Goal: Task Accomplishment & Management: Use online tool/utility

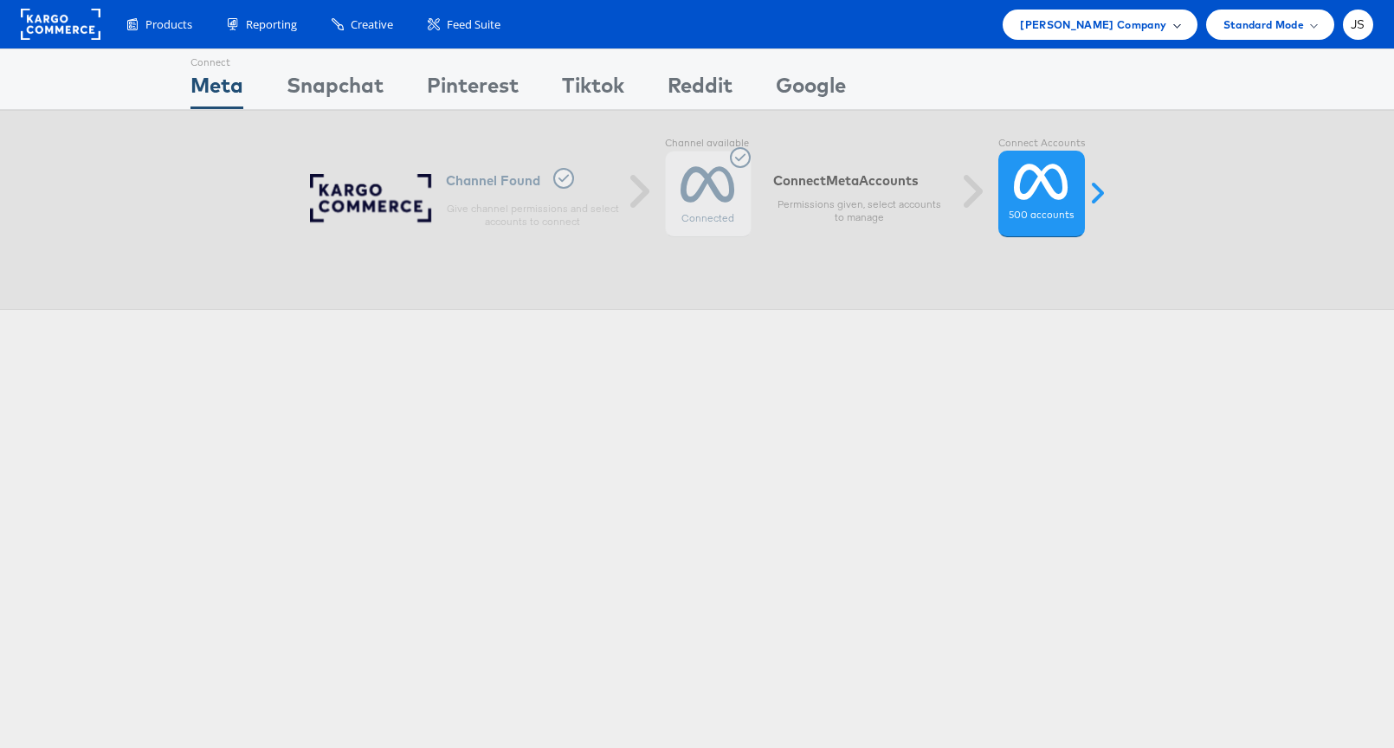
click at [1168, 14] on div "Kraft Heinz Company" at bounding box center [1100, 25] width 194 height 30
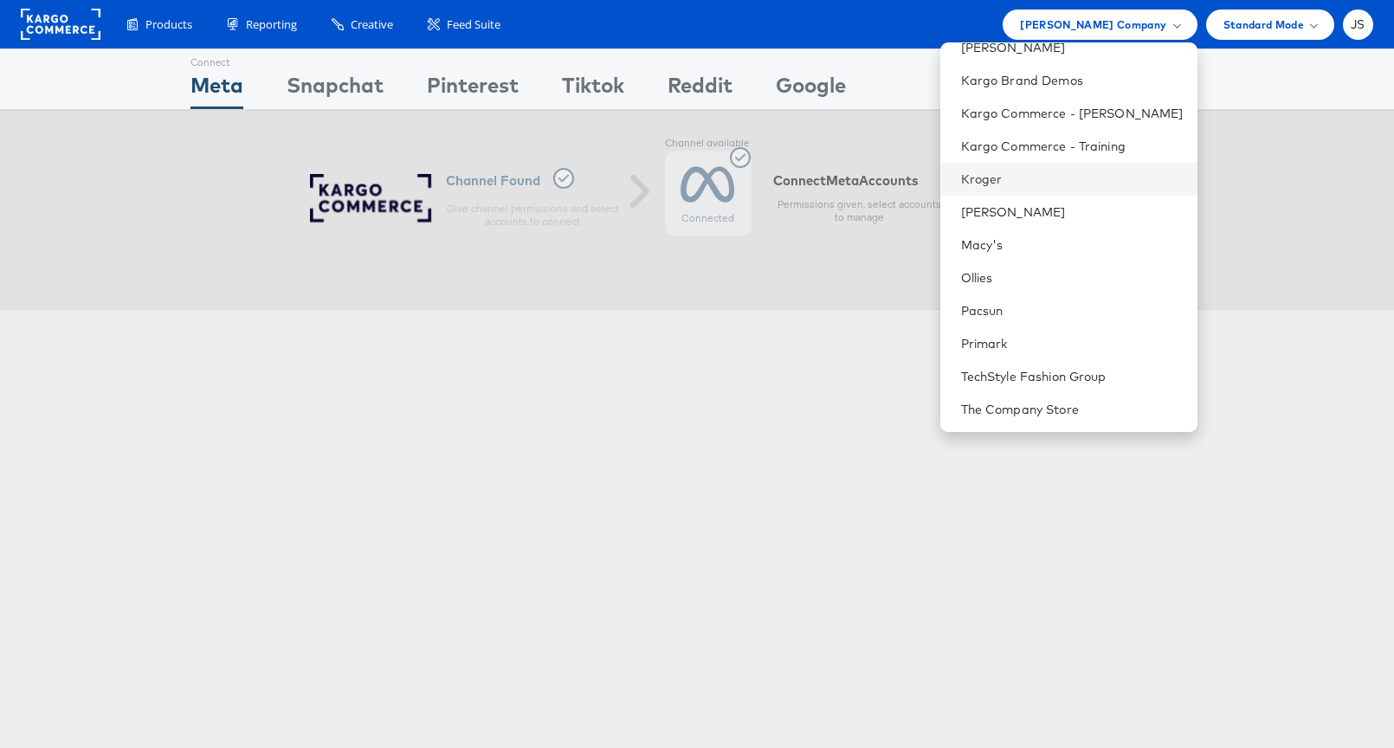
scroll to position [461, 0]
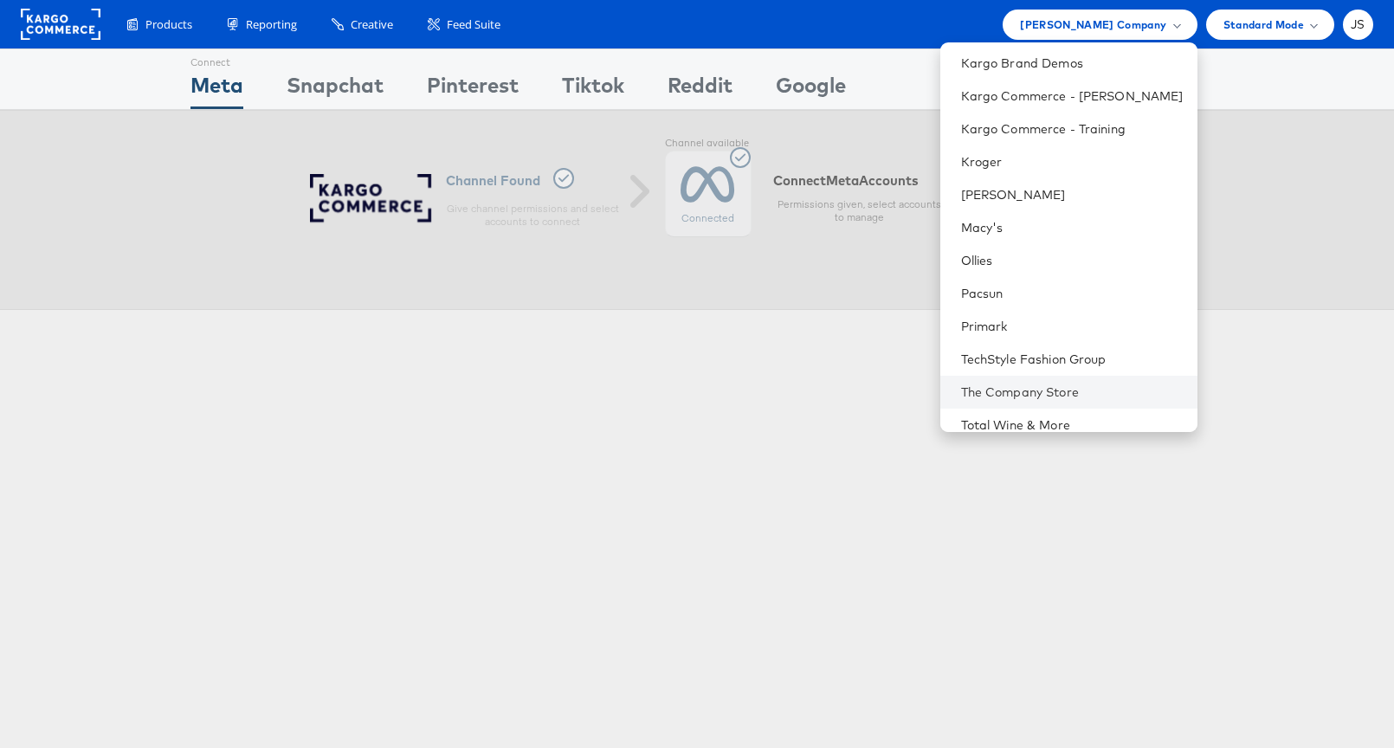
click at [1039, 378] on li "The Company Store" at bounding box center [1068, 392] width 257 height 33
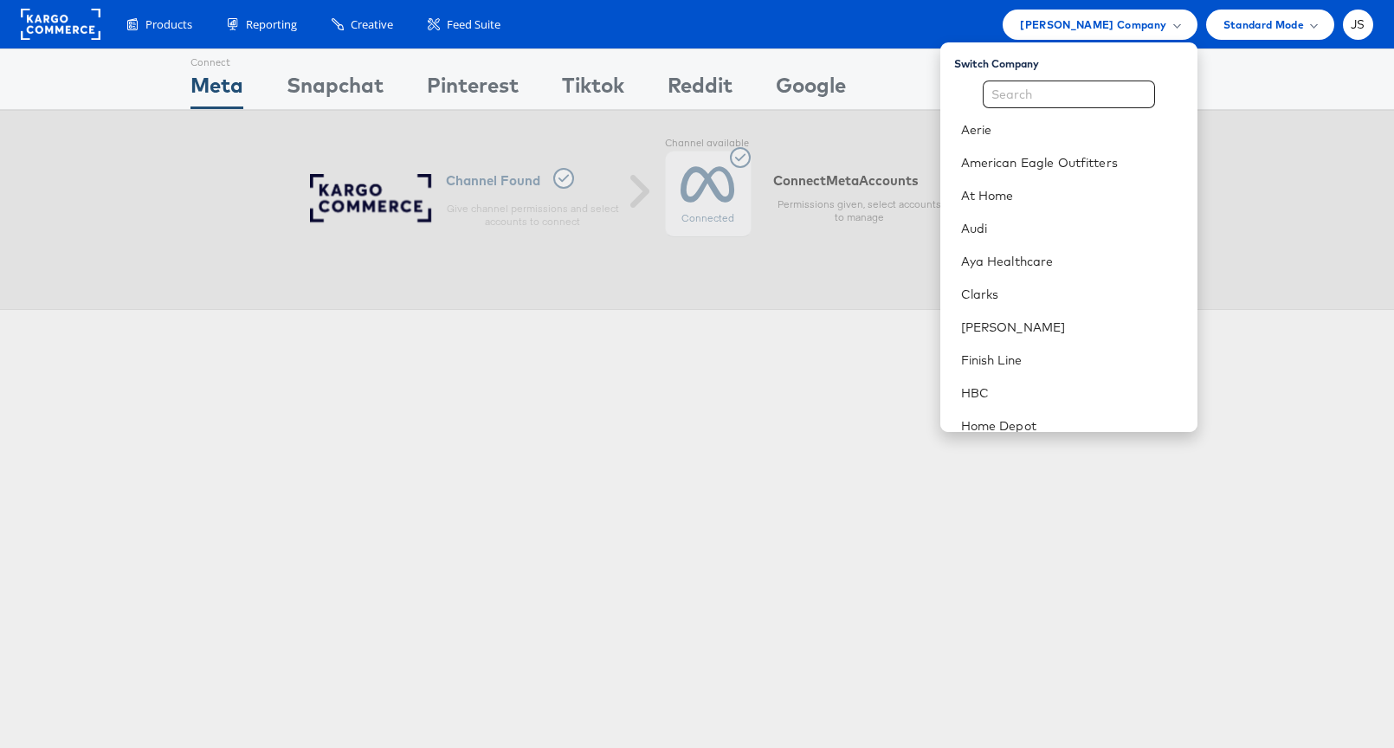
scroll to position [605, 0]
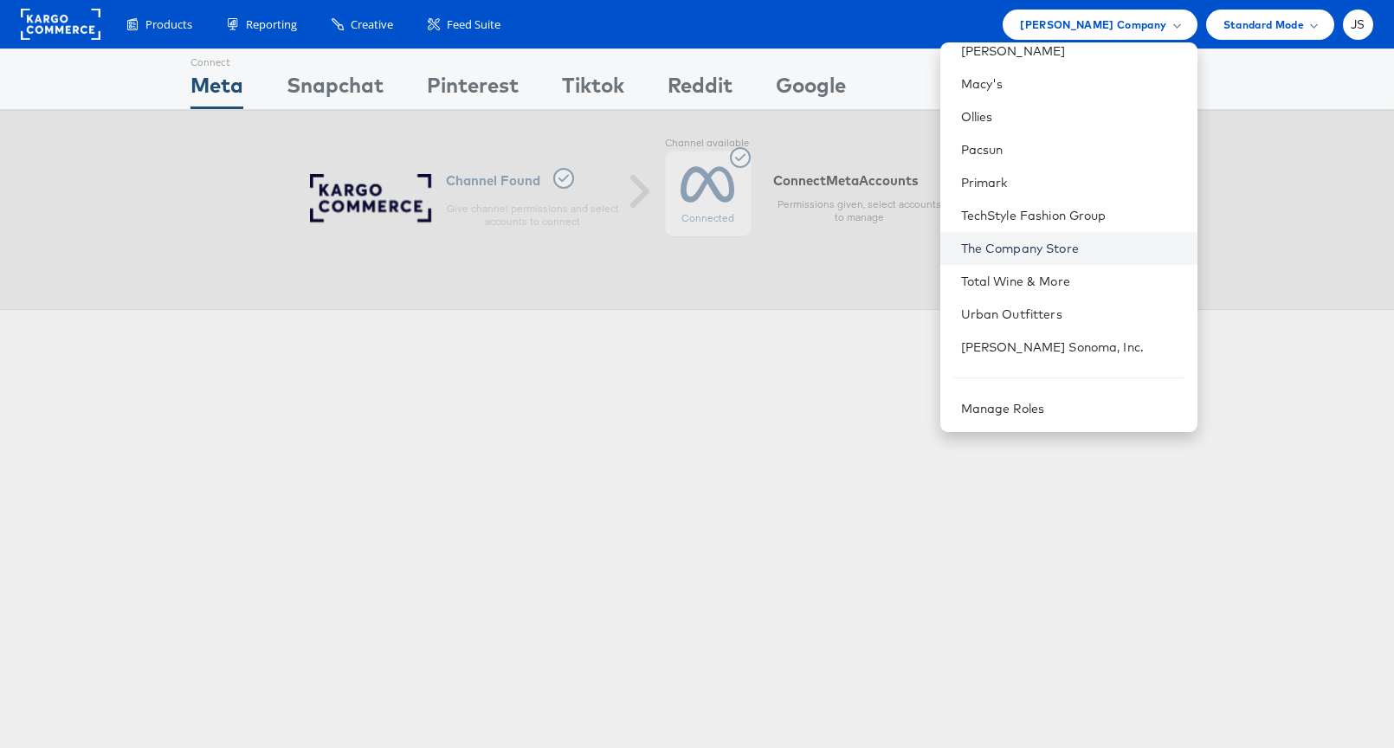
click at [1049, 246] on link "The Company Store" at bounding box center [1072, 248] width 223 height 17
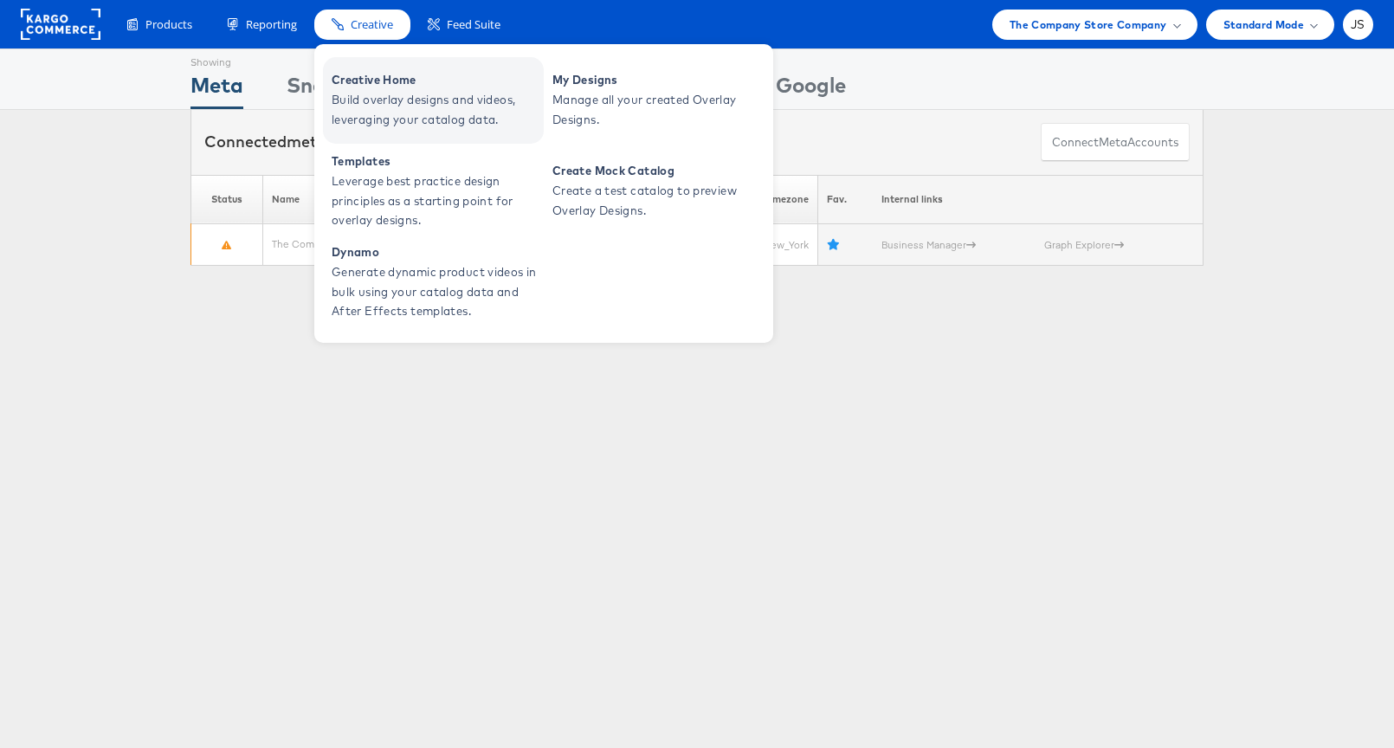
click at [372, 102] on span "Build overlay designs and videos, leveraging your catalog data." at bounding box center [436, 110] width 208 height 40
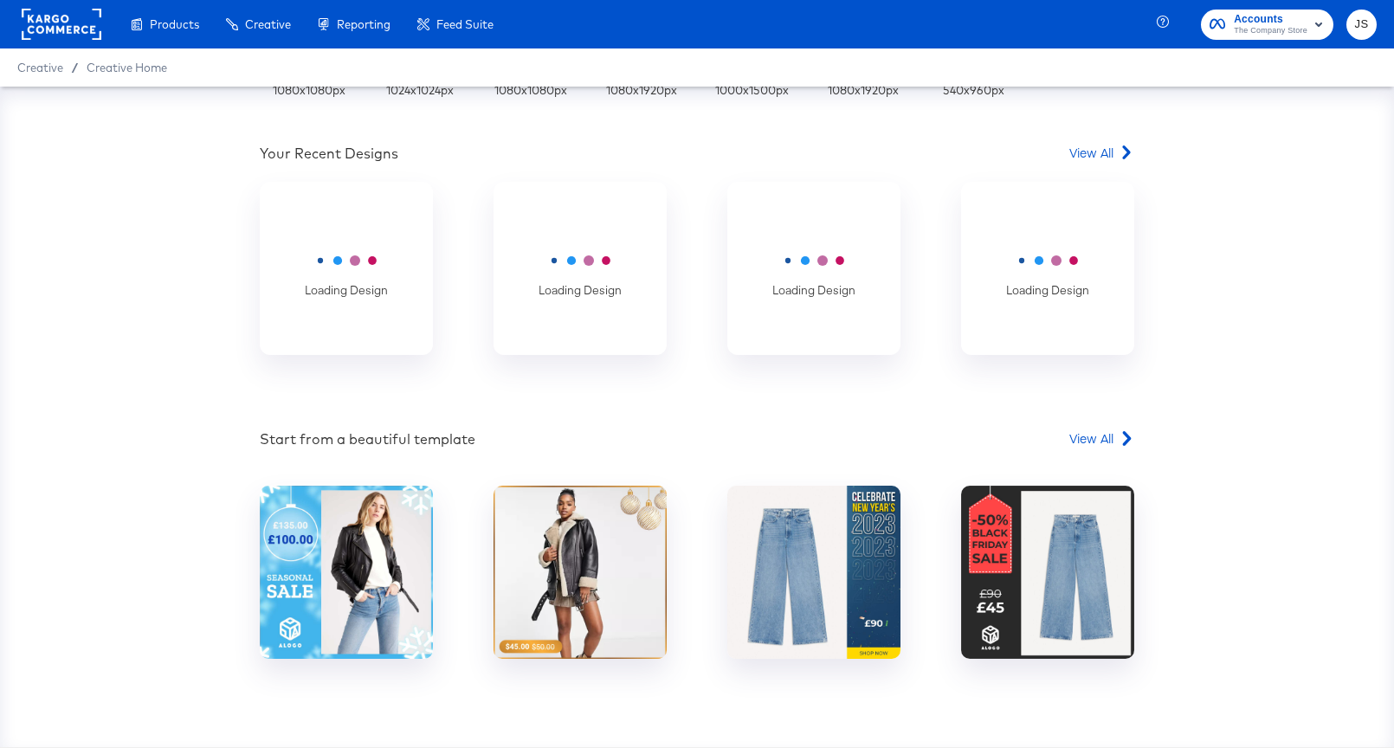
scroll to position [506, 0]
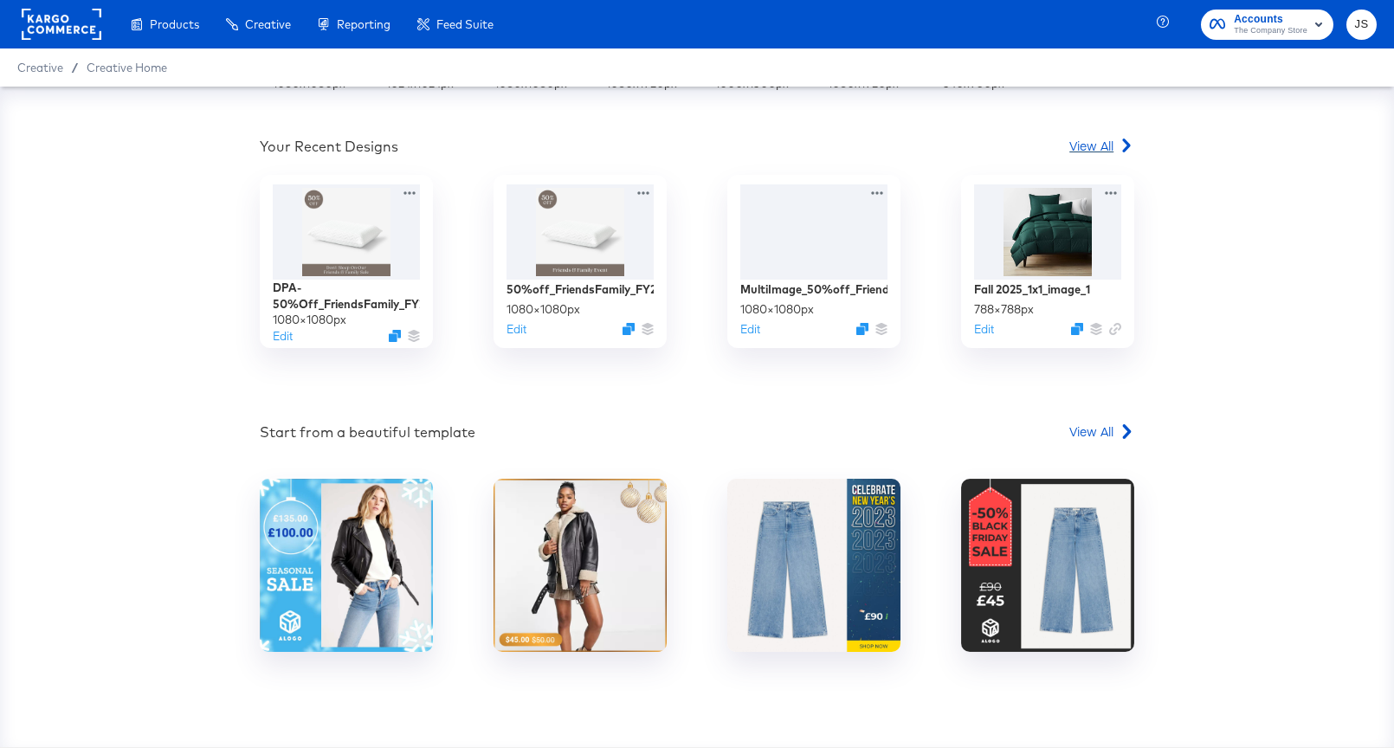
click at [1082, 146] on span "View All" at bounding box center [1091, 145] width 44 height 17
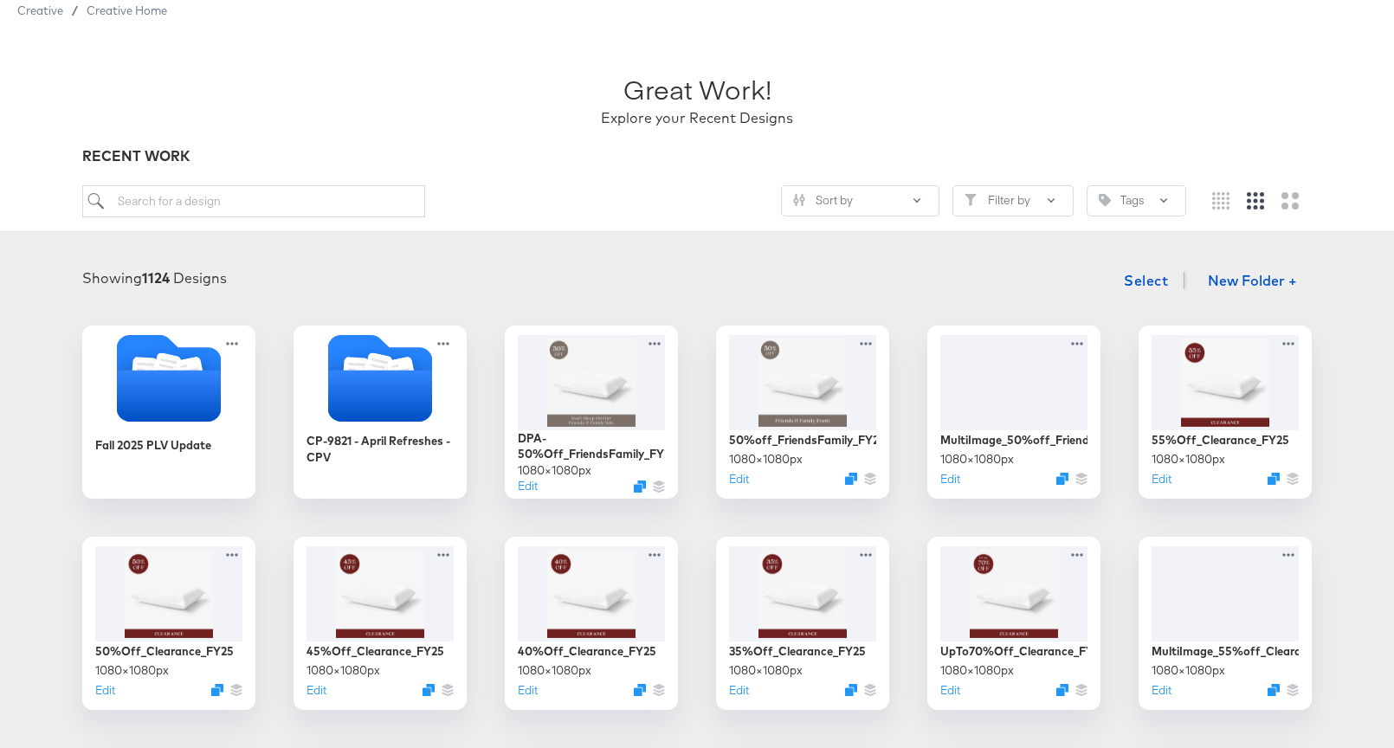
scroll to position [64, 0]
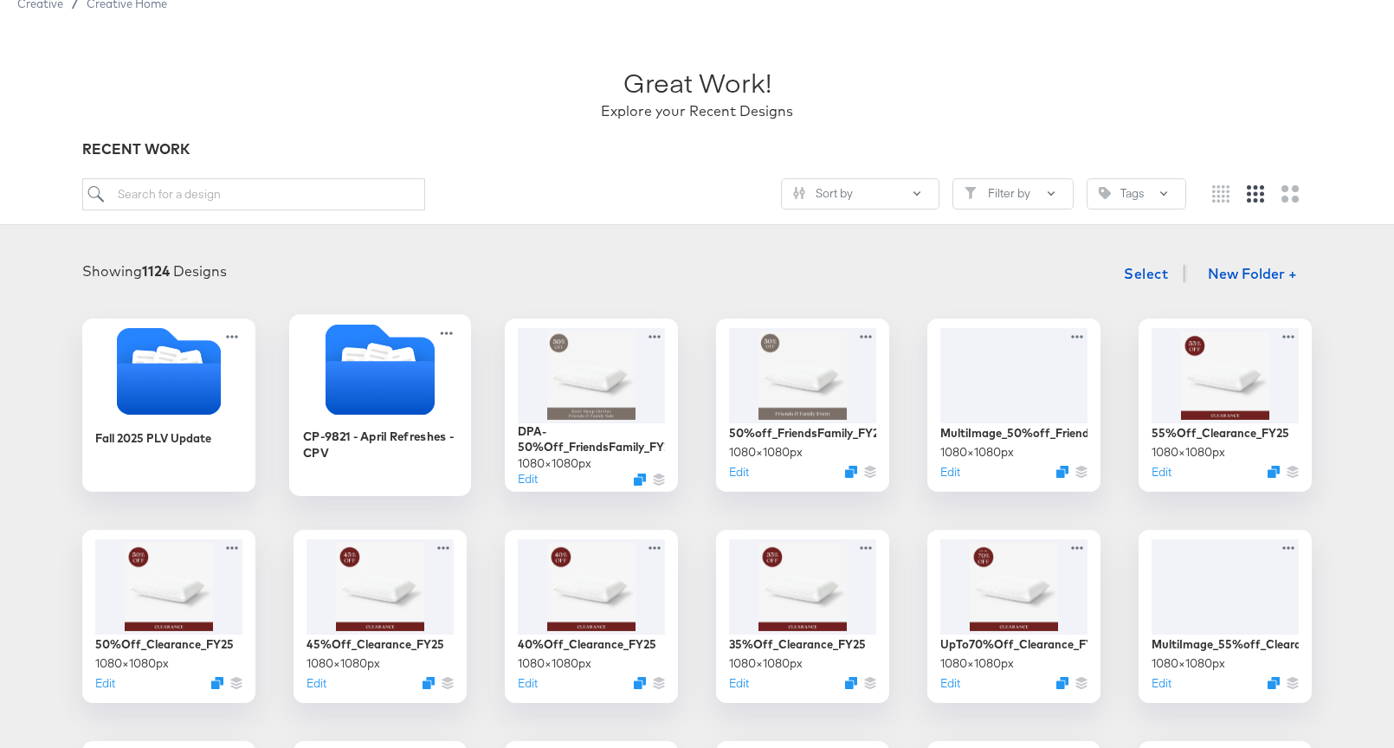
click at [380, 407] on icon "Folder" at bounding box center [380, 388] width 109 height 54
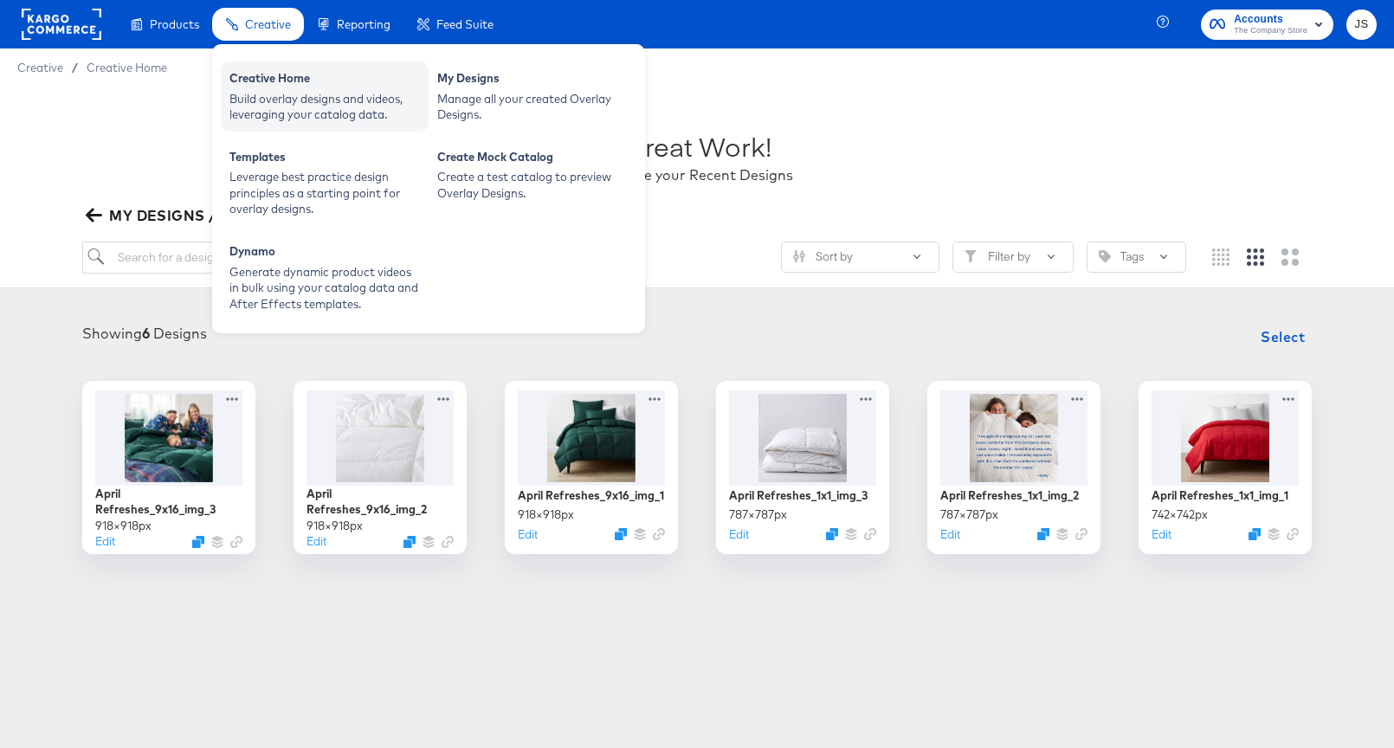
click at [276, 91] on div "Build overlay designs and videos, leveraging your catalog data." at bounding box center [324, 107] width 190 height 32
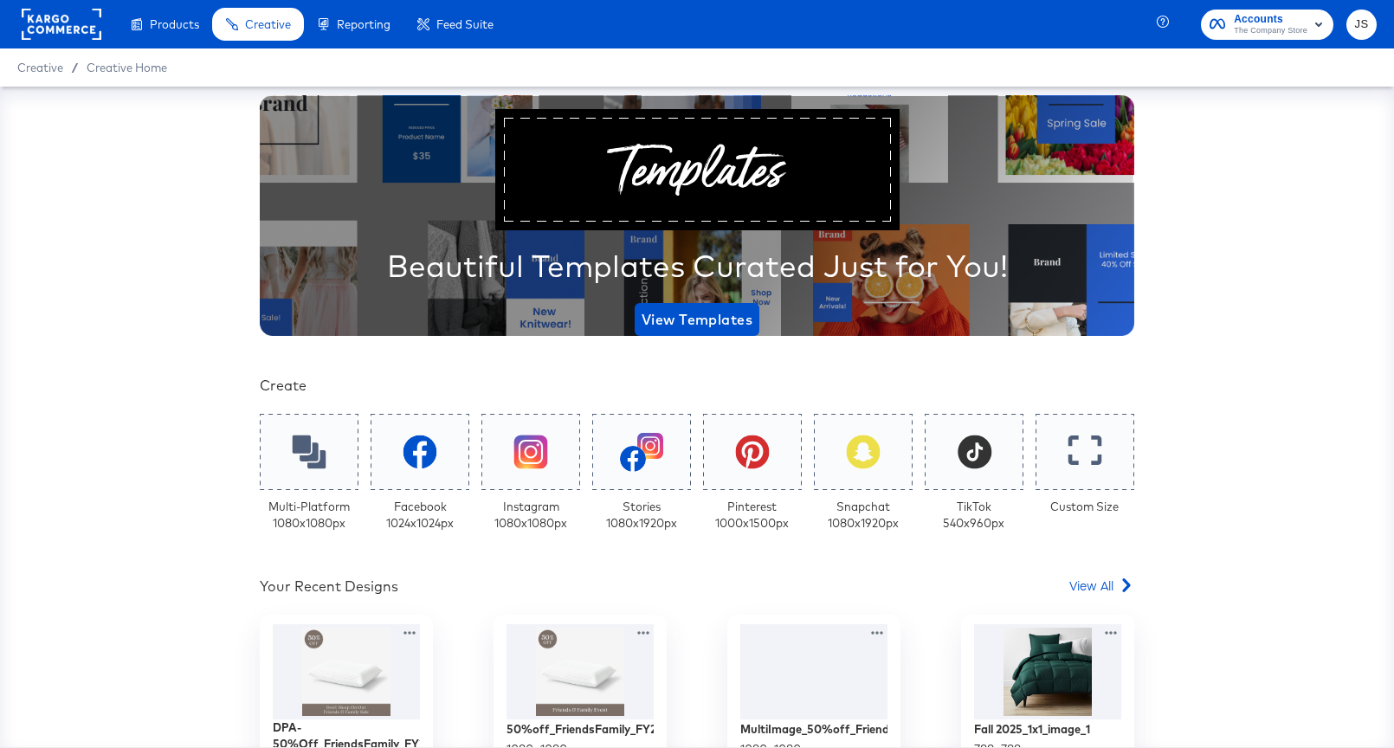
scroll to position [74, 0]
